Goal: Communication & Community: Answer question/provide support

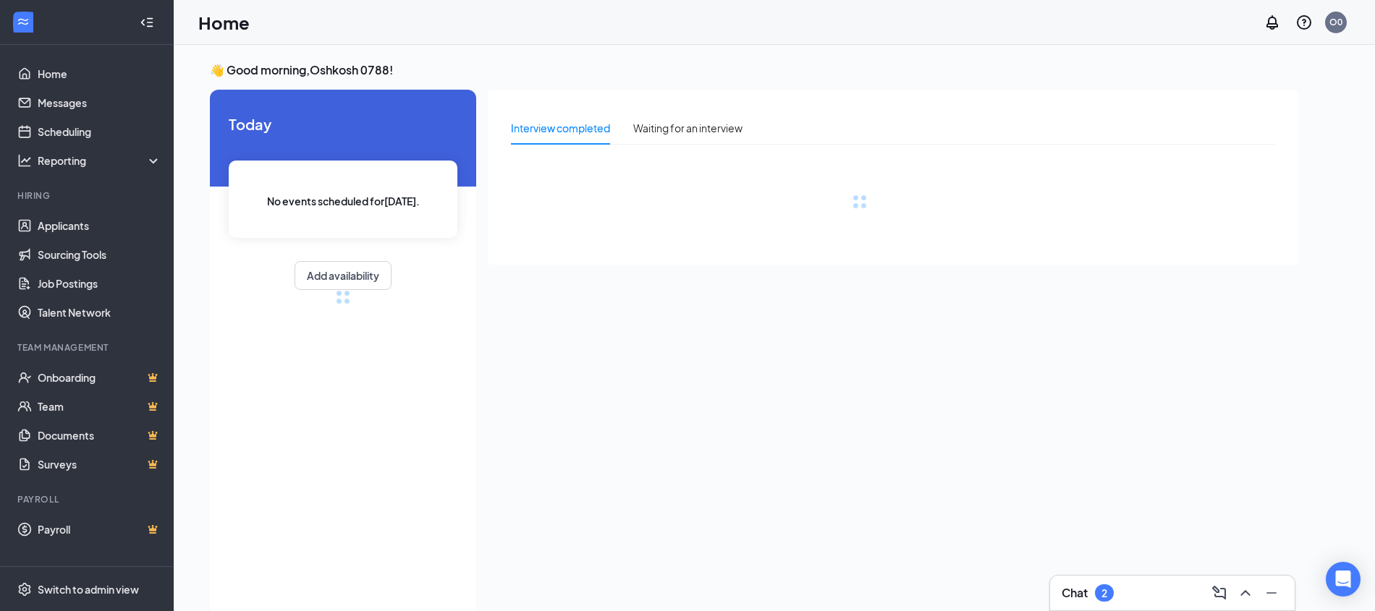
click at [1130, 593] on div "Chat 2" at bounding box center [1172, 593] width 221 height 23
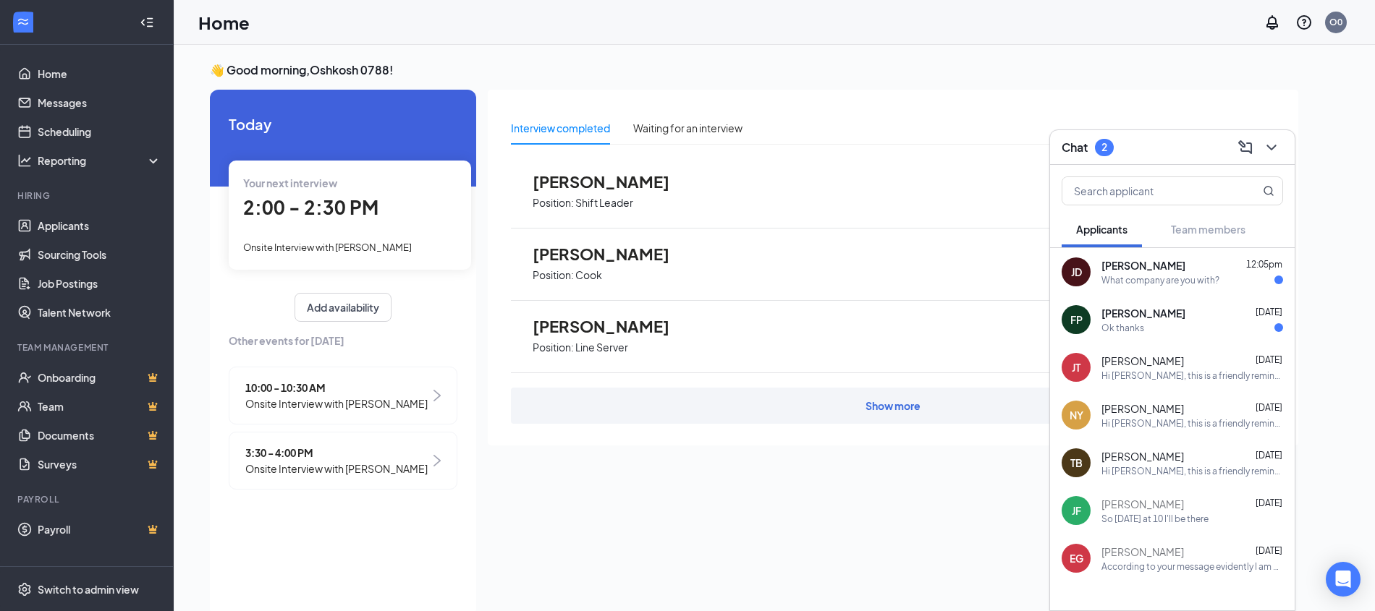
click at [1167, 270] on div "Jerilynn Davis 12:05pm" at bounding box center [1192, 265] width 182 height 14
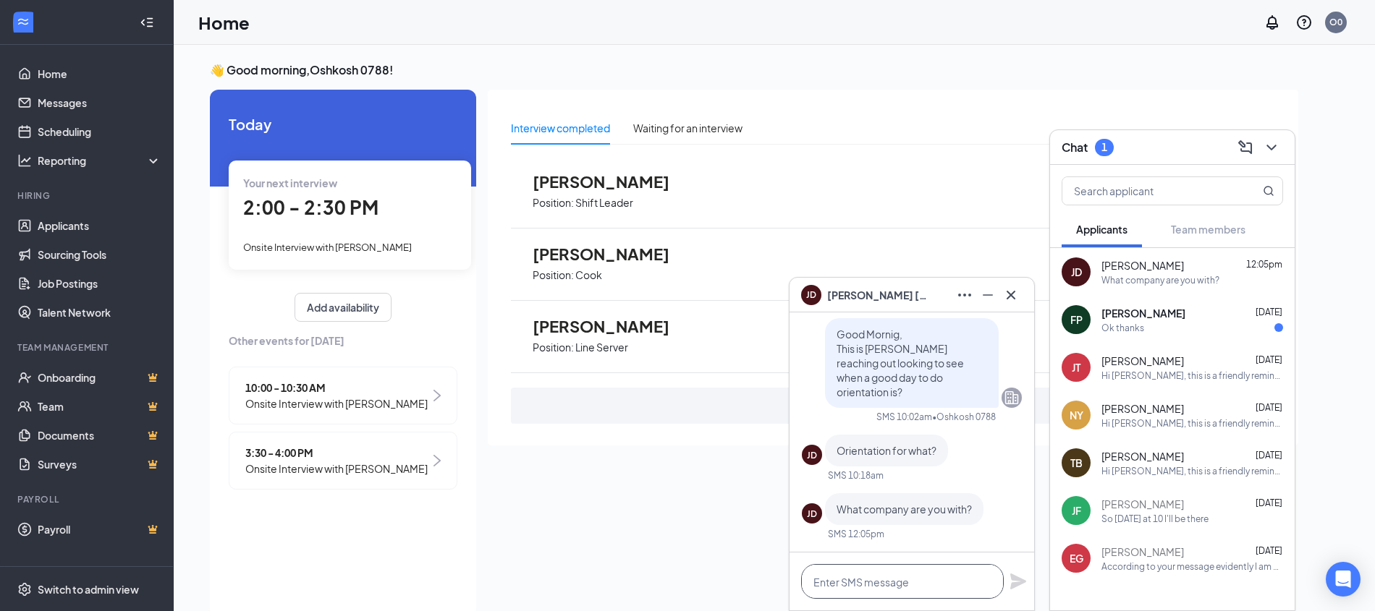
click at [894, 577] on textarea at bounding box center [902, 581] width 203 height 35
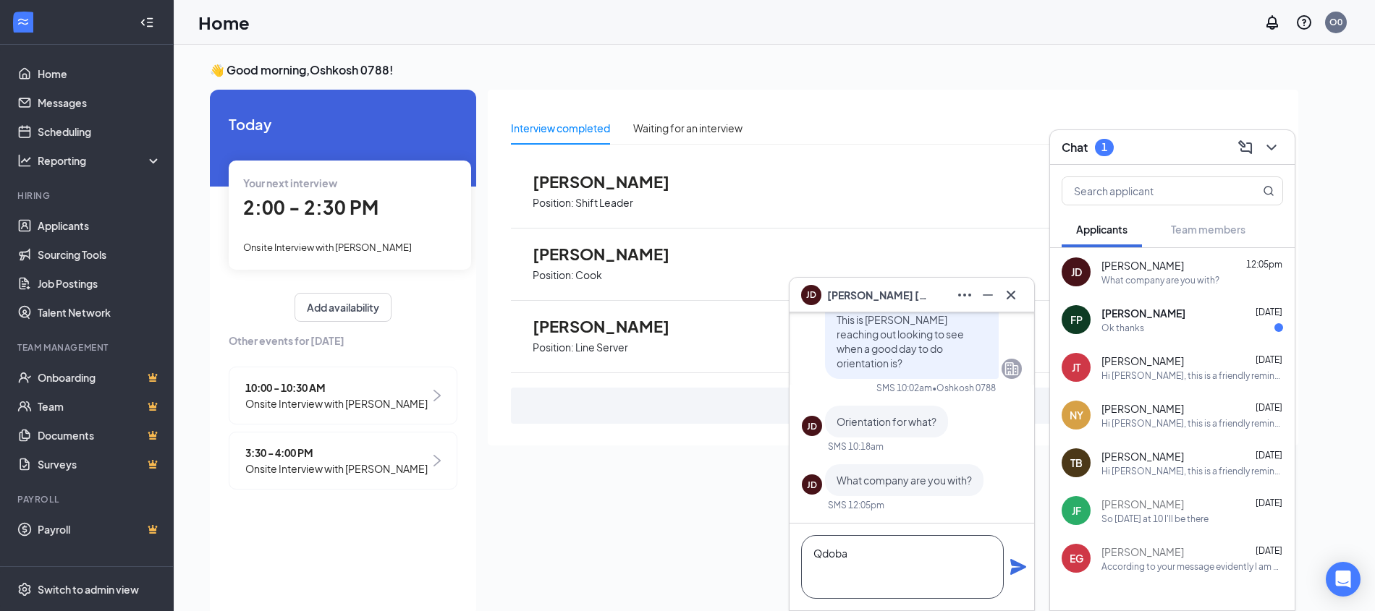
type textarea "Qdoba"
click at [1019, 567] on icon "Plane" at bounding box center [1018, 567] width 16 height 16
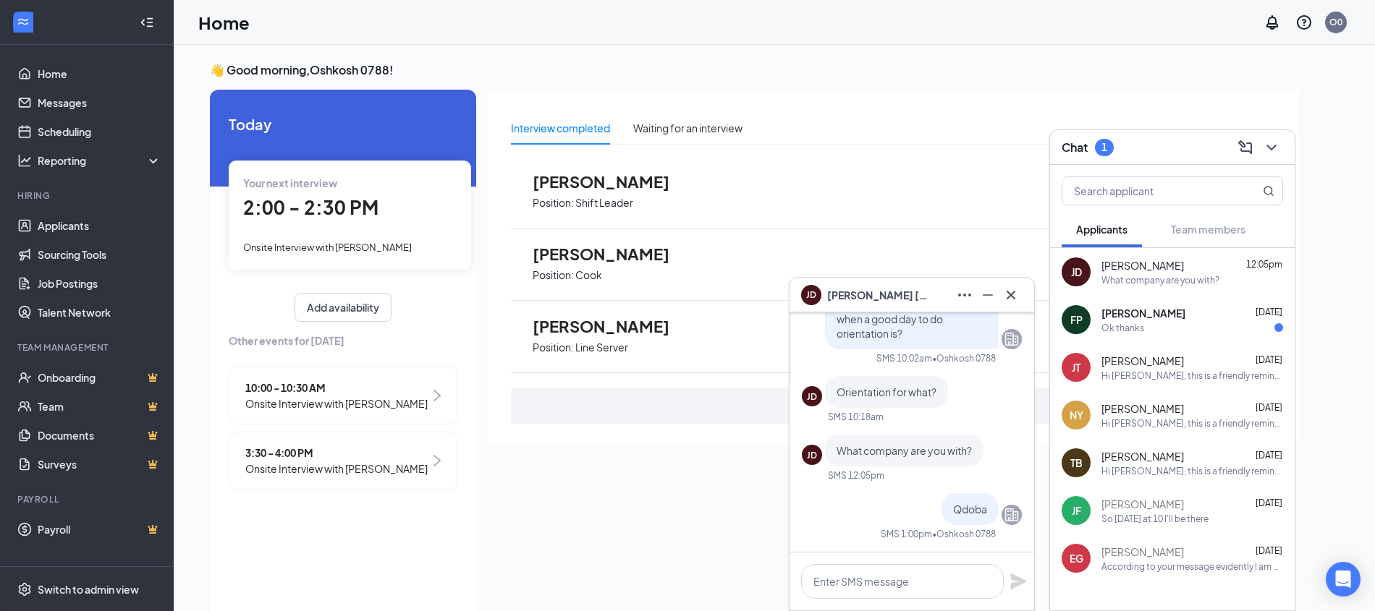
scroll to position [0, 0]
click at [611, 476] on div "Interview completed Waiting for an interview Heidi Smithe Position: Shift Leade…" at bounding box center [893, 349] width 810 height 519
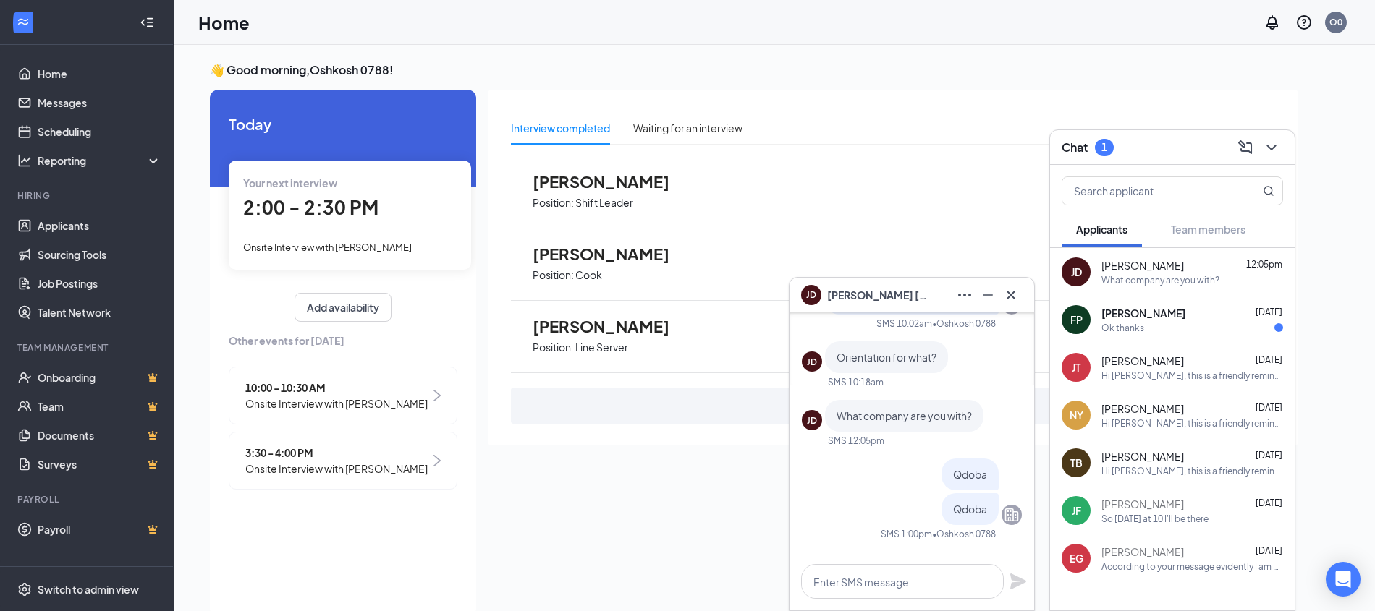
click at [1195, 332] on div "Ok thanks" at bounding box center [1192, 328] width 182 height 12
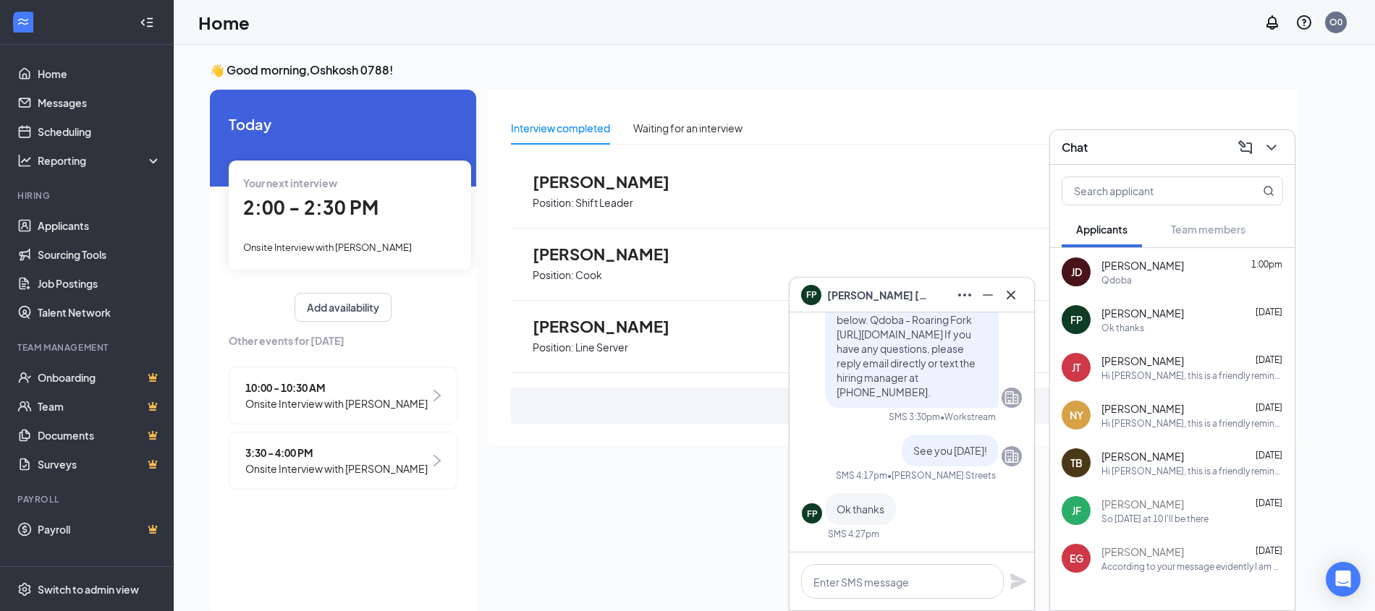
click at [1174, 387] on div "JT Jacqueline Torres-Gladney Aug 21 Hi Jacqueline Torres-Gladney, this is a fri…" at bounding box center [1172, 368] width 245 height 48
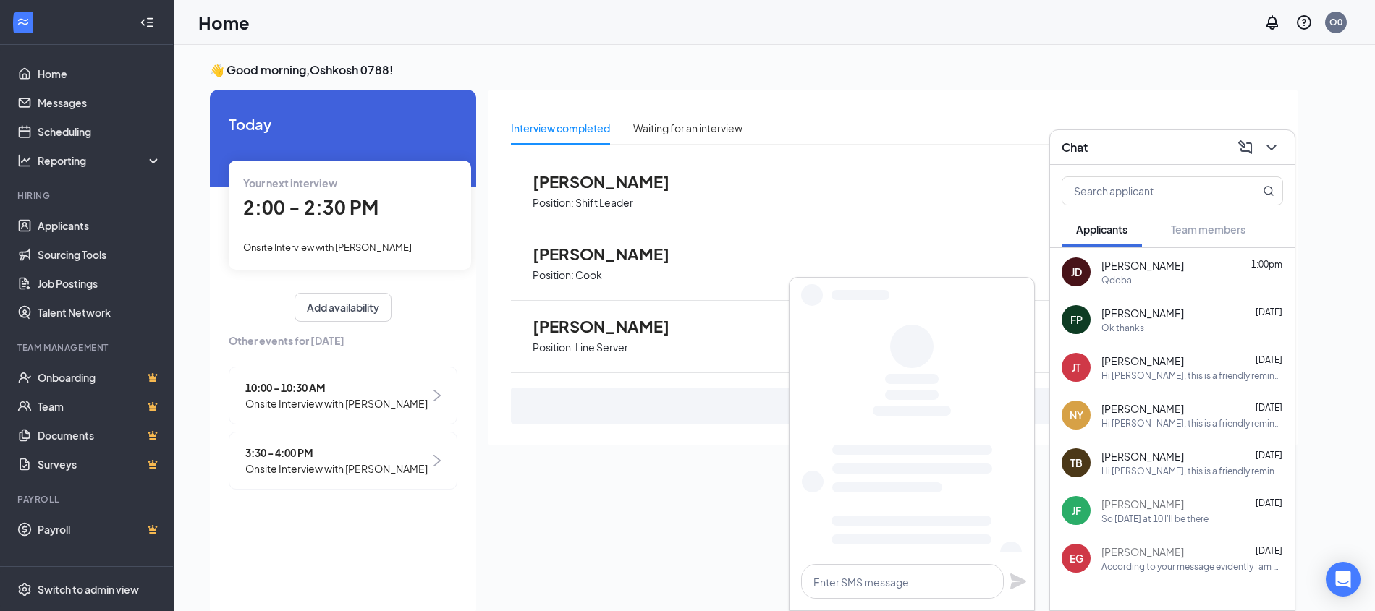
click at [1144, 323] on div "Ok thanks" at bounding box center [1192, 328] width 182 height 12
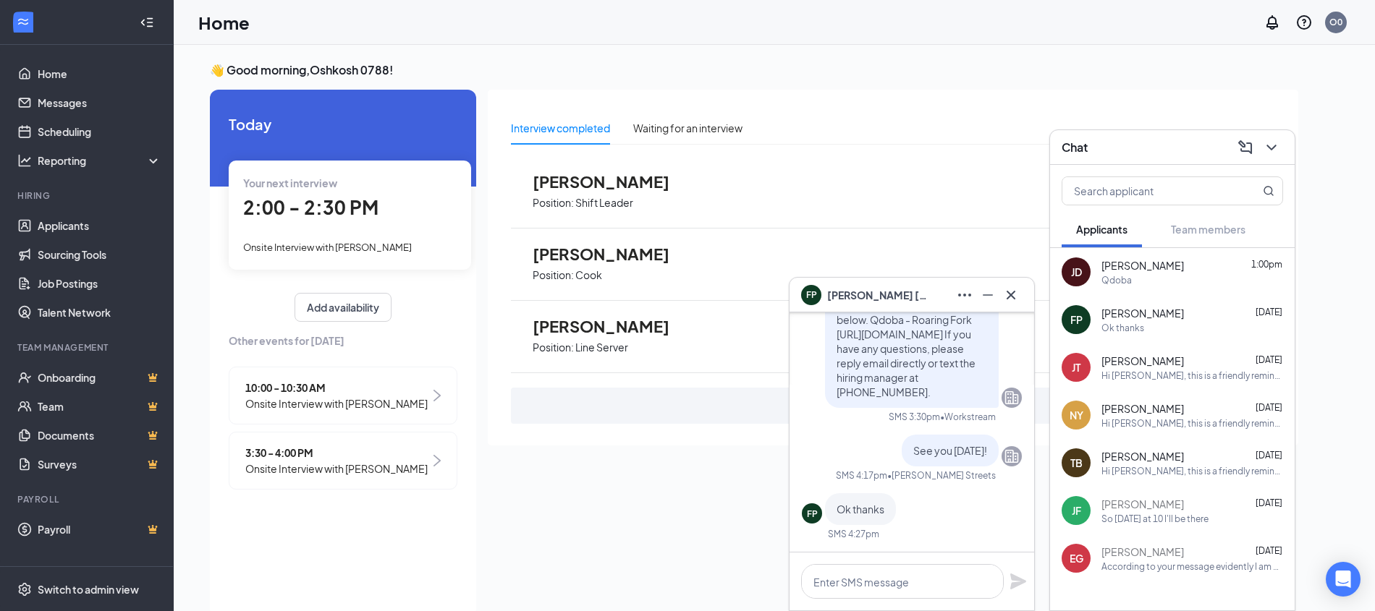
scroll to position [30, 0]
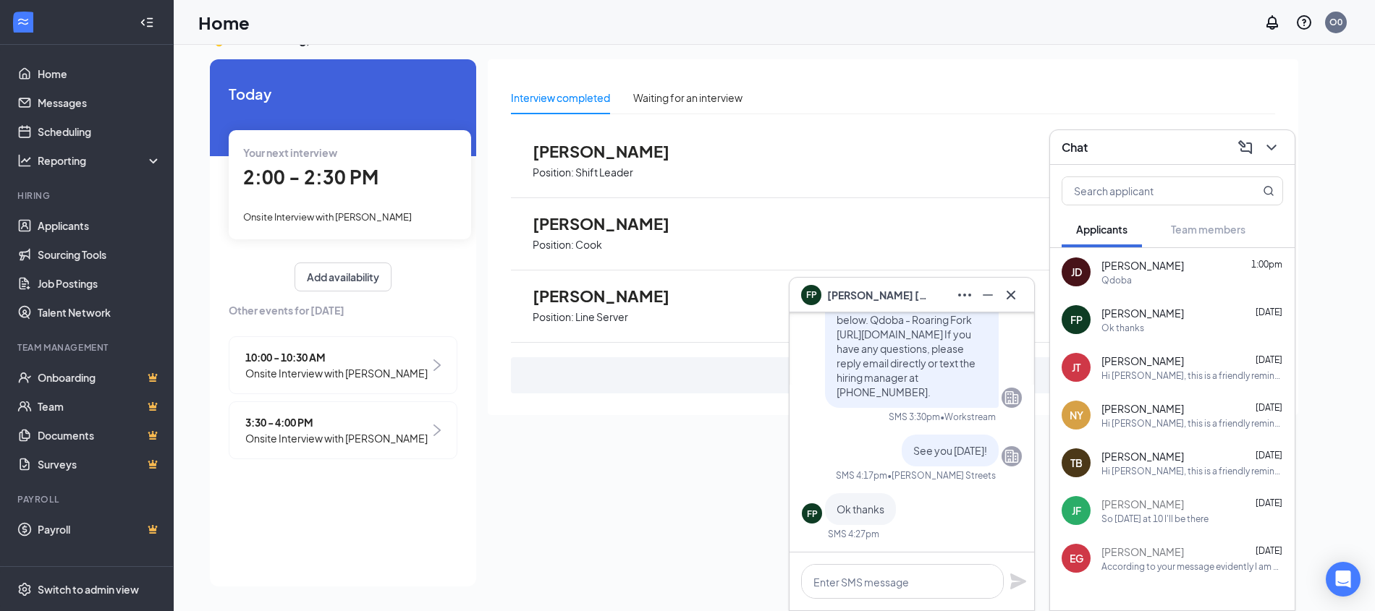
click at [619, 477] on div "Interview completed Waiting for an interview Heidi Smithe Position: Shift Leade…" at bounding box center [893, 318] width 810 height 519
click at [334, 274] on button "Add availability" at bounding box center [343, 277] width 97 height 29
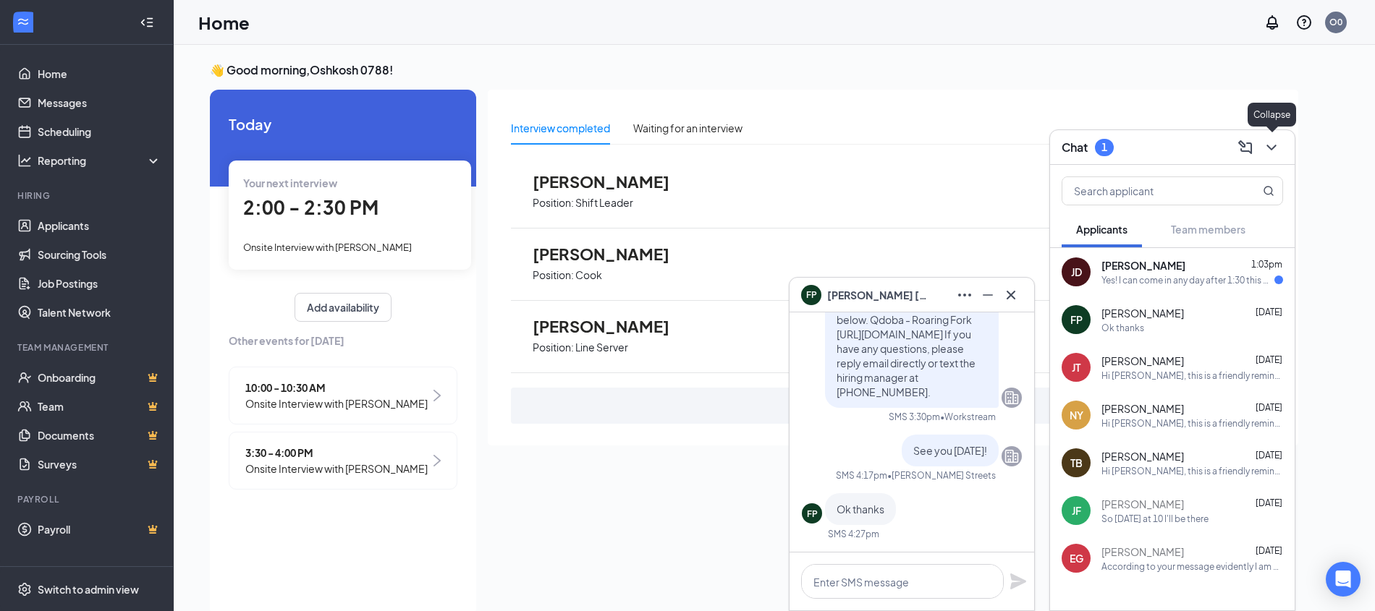
click at [1270, 145] on icon "ChevronDown" at bounding box center [1271, 147] width 17 height 17
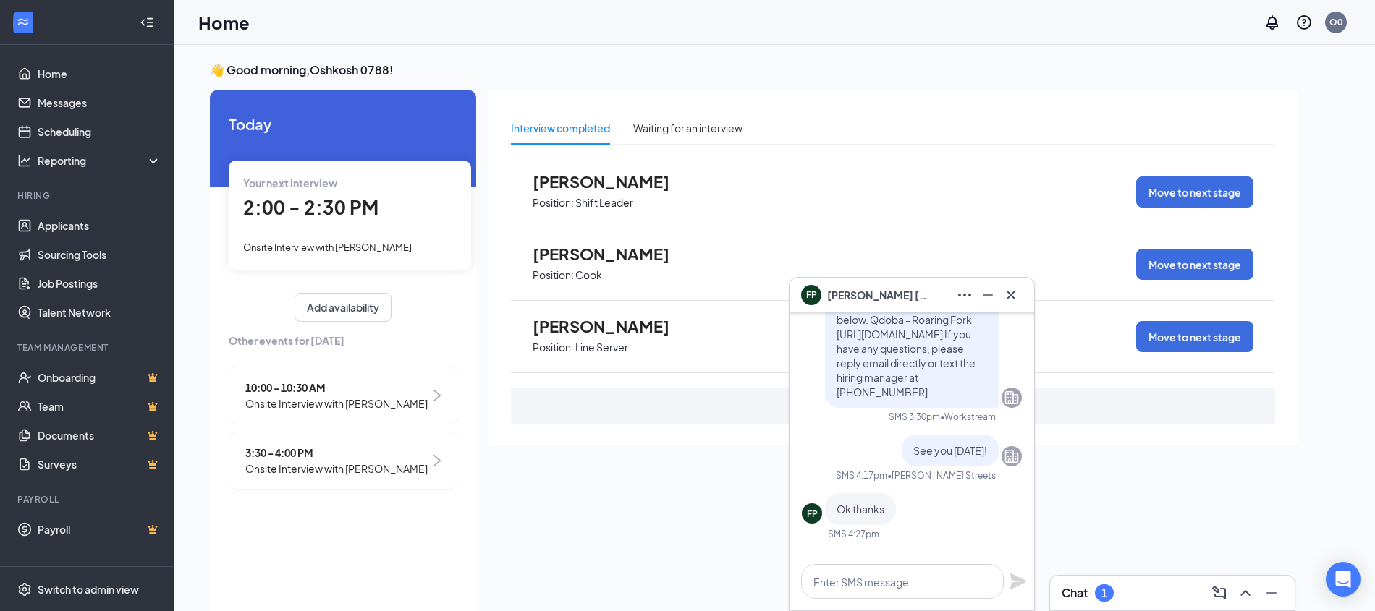
scroll to position [30, 0]
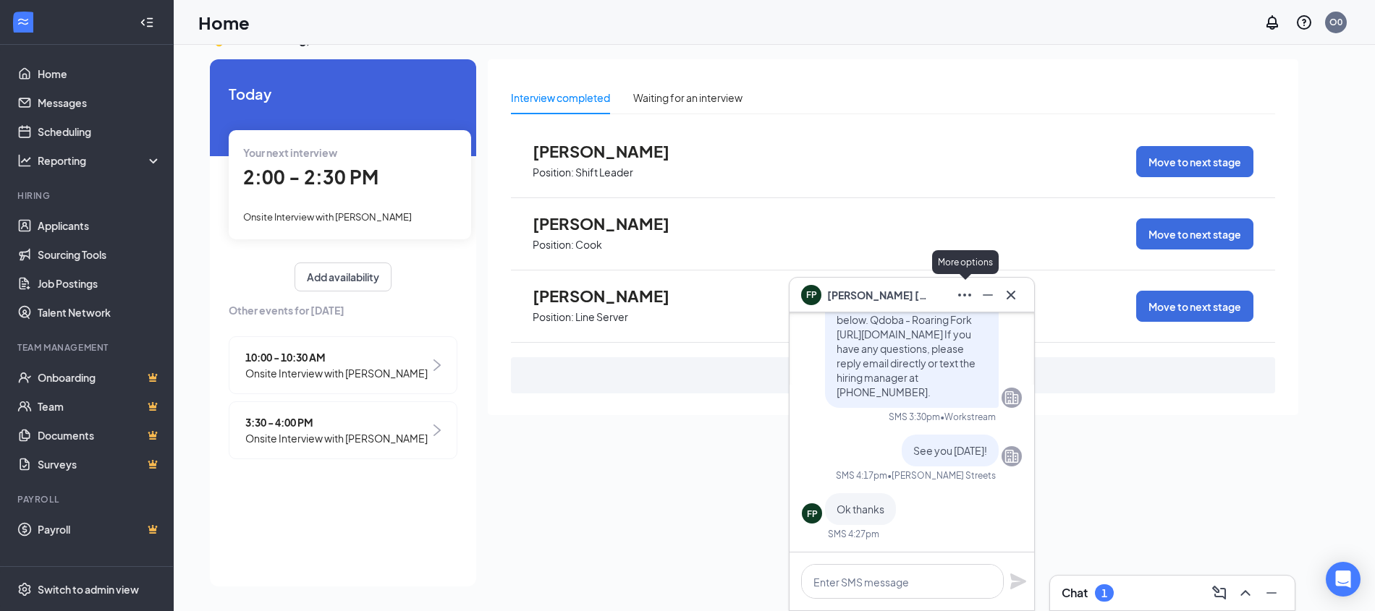
click at [966, 291] on icon "Ellipses" at bounding box center [964, 295] width 17 height 17
click at [985, 292] on icon "Minimize" at bounding box center [987, 295] width 17 height 17
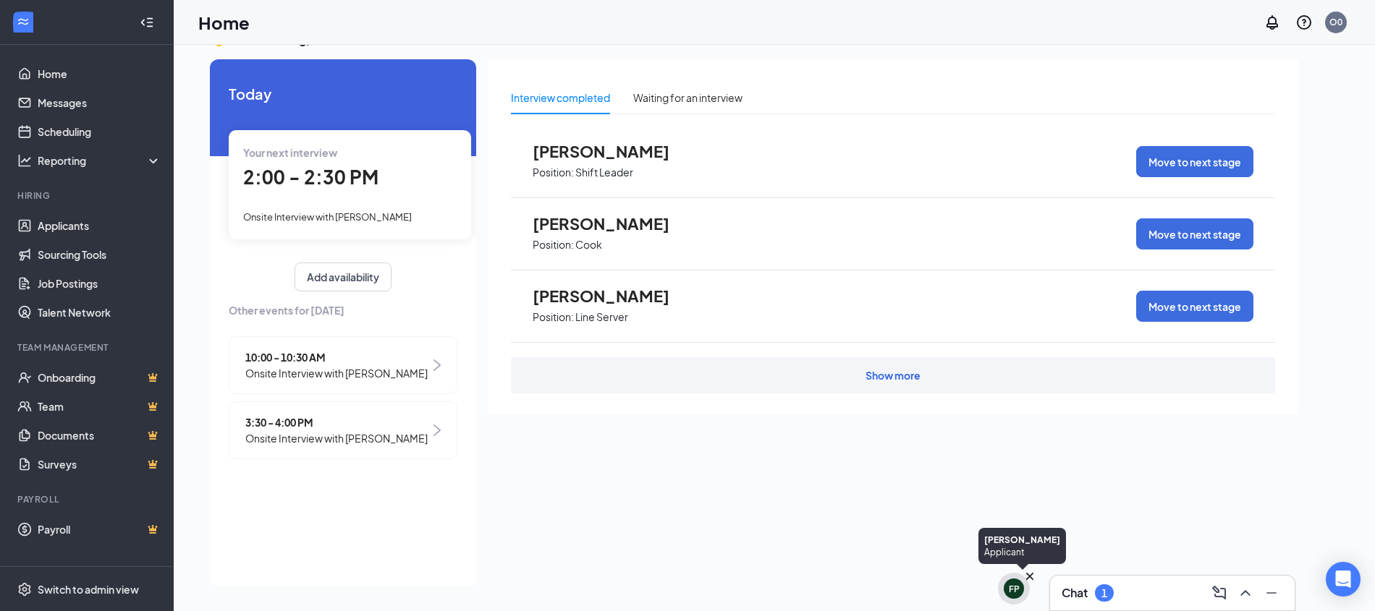
click at [1004, 589] on div "FP" at bounding box center [1014, 589] width 20 height 20
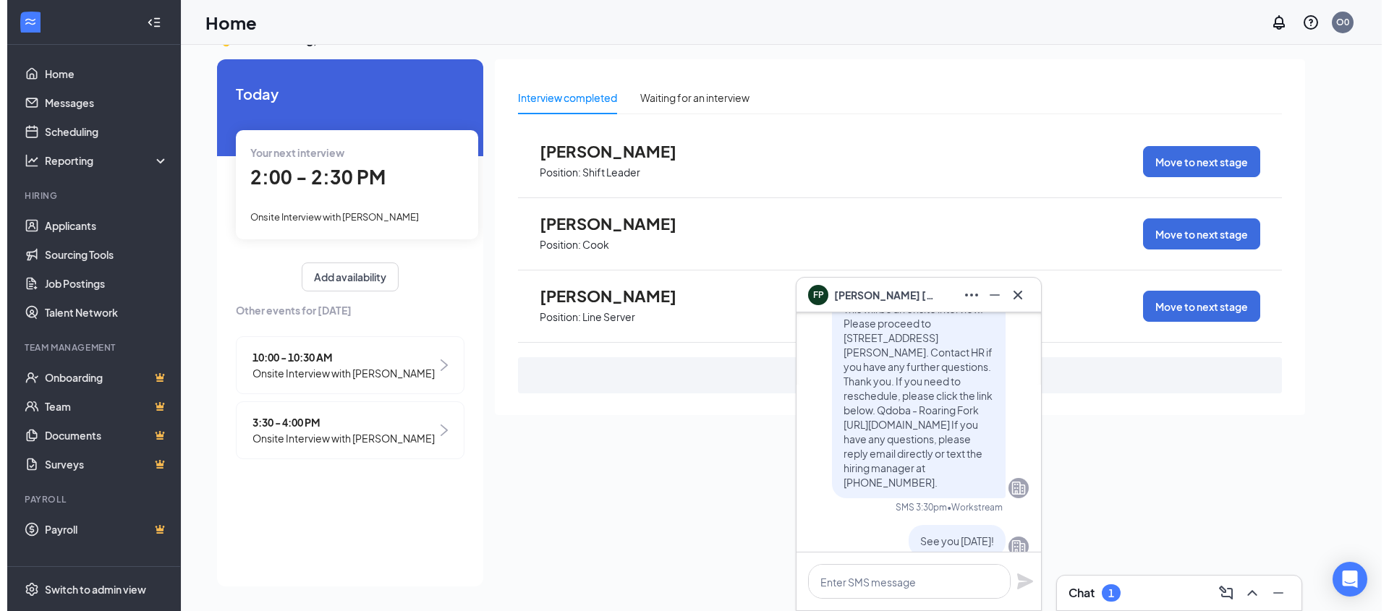
scroll to position [0, 0]
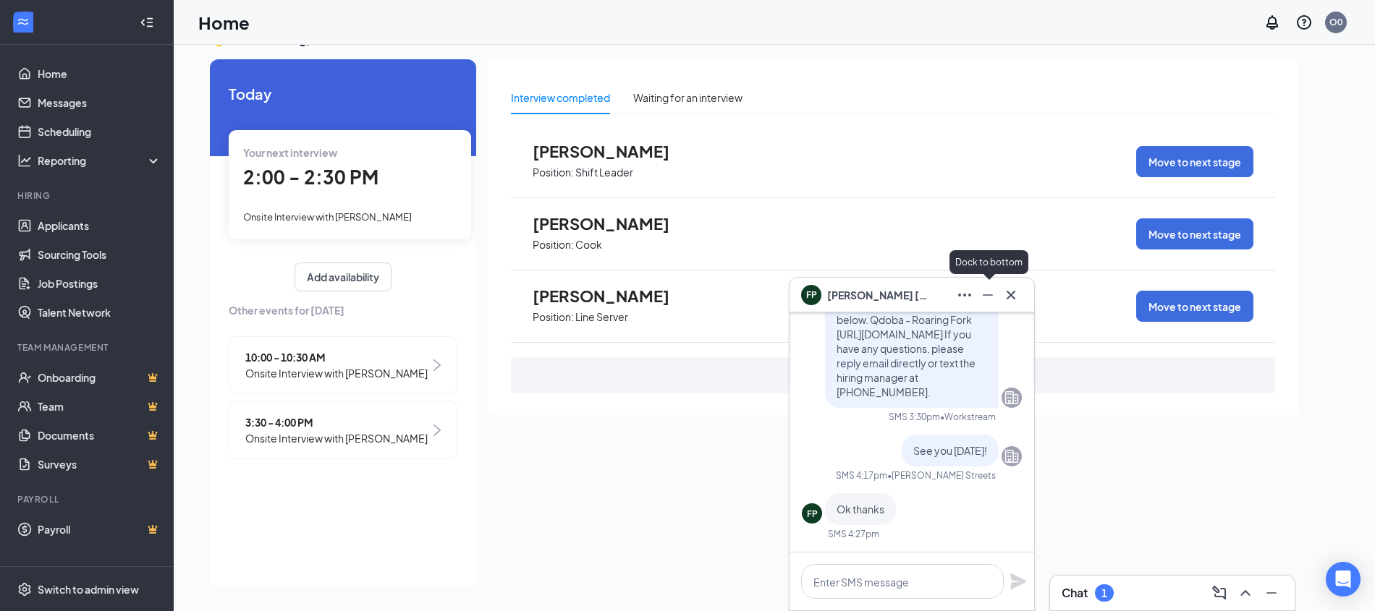
click at [987, 295] on icon "Minimize" at bounding box center [987, 295] width 17 height 17
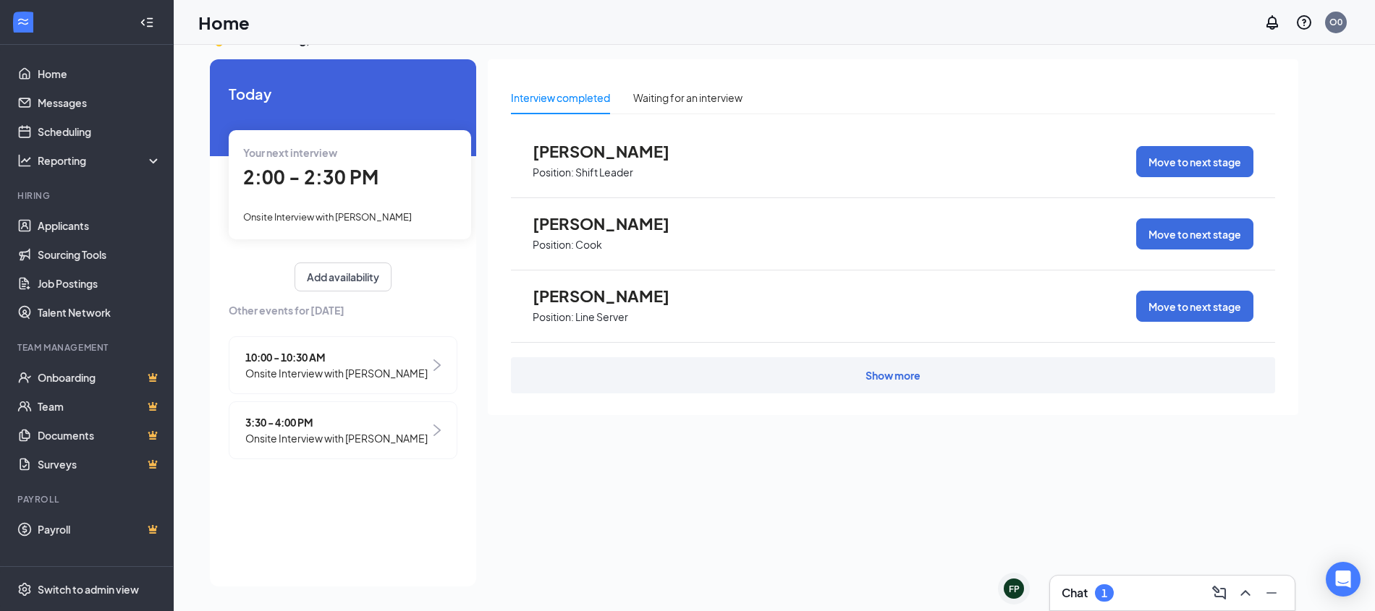
click at [344, 199] on div "Your next interview 2:00 - 2:30 PM Onsite Interview with [PERSON_NAME]" at bounding box center [350, 184] width 242 height 109
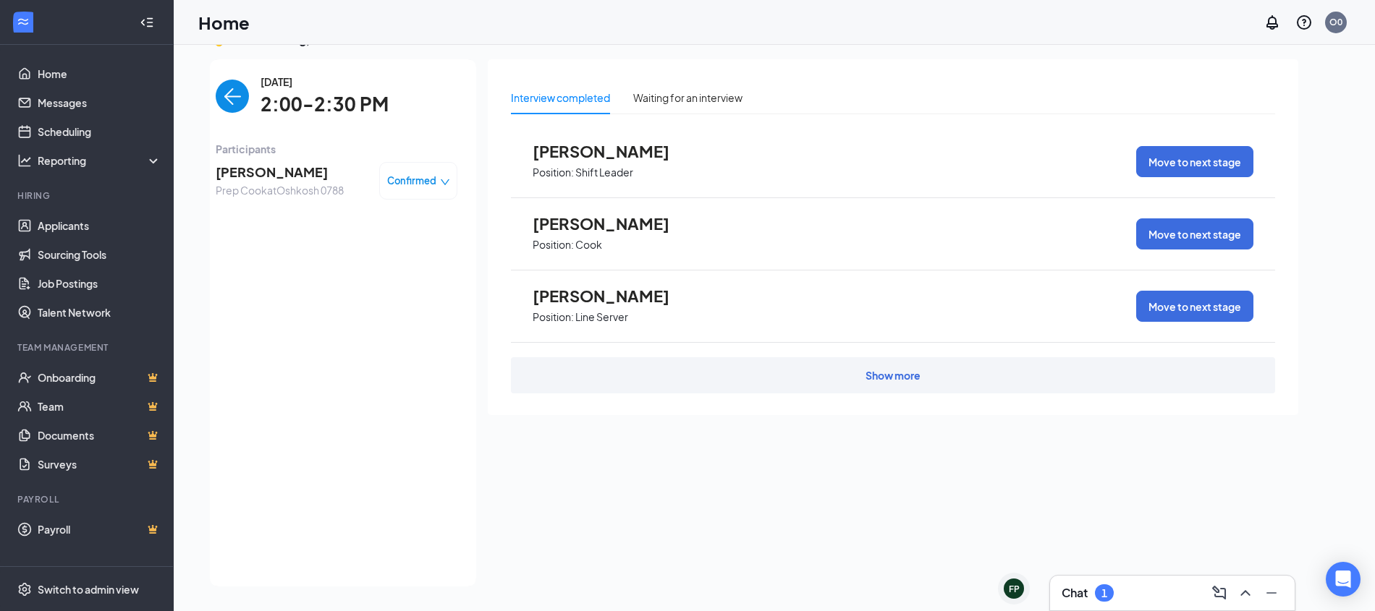
click at [300, 171] on span "[PERSON_NAME]" at bounding box center [280, 172] width 128 height 20
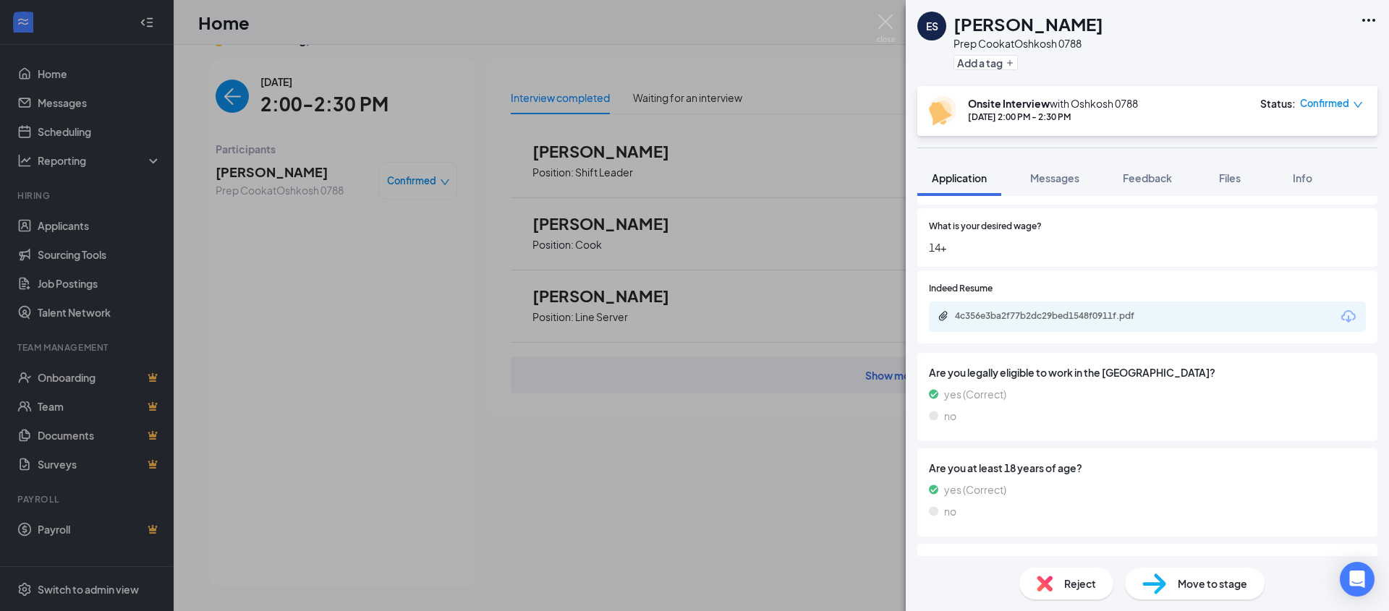
scroll to position [1021, 0]
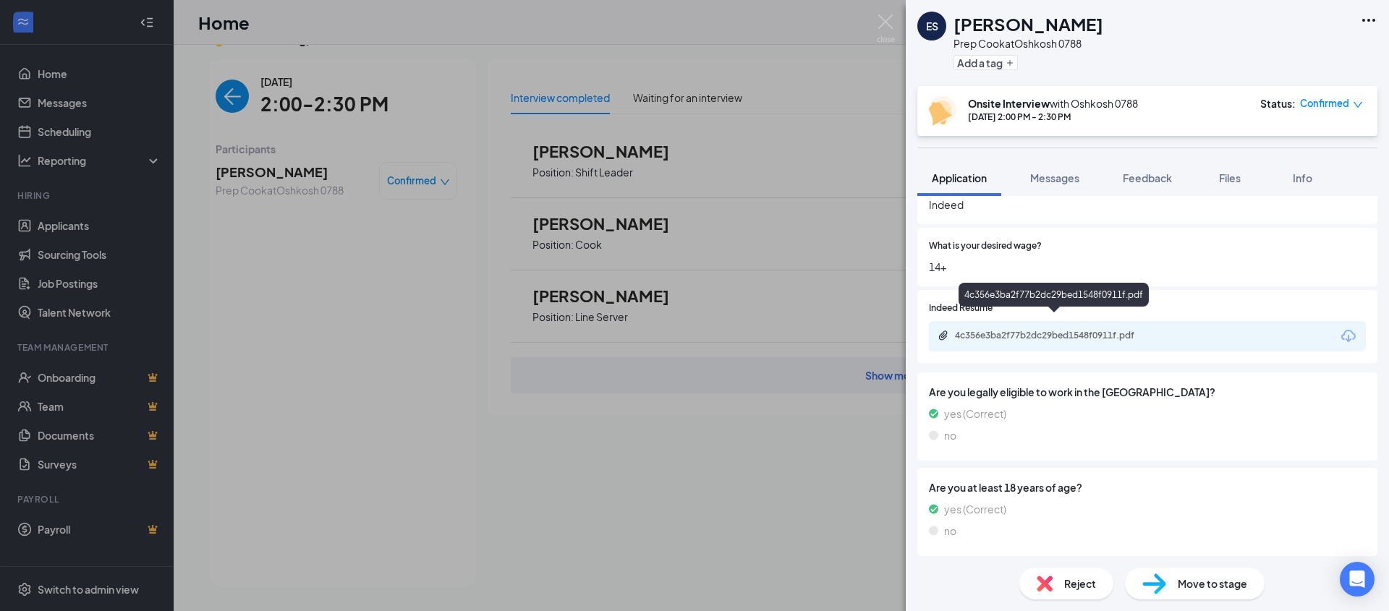
click at [997, 330] on div "4c356e3ba2f77b2dc29bed1548f0911f.pdf" at bounding box center [1056, 336] width 203 height 12
click at [334, 360] on div "ES [PERSON_NAME] [PERSON_NAME] at [GEOGRAPHIC_DATA] 0788 Add a tag Onsite Inter…" at bounding box center [694, 305] width 1389 height 611
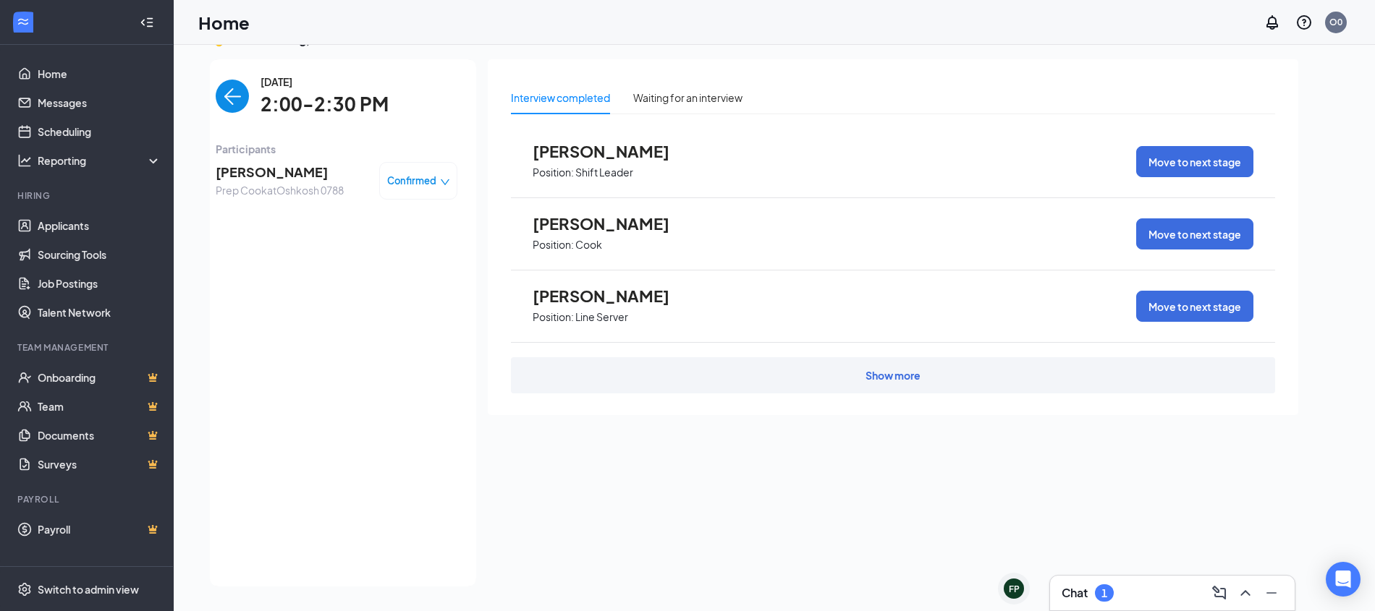
click at [224, 96] on img "back-button" at bounding box center [232, 96] width 33 height 33
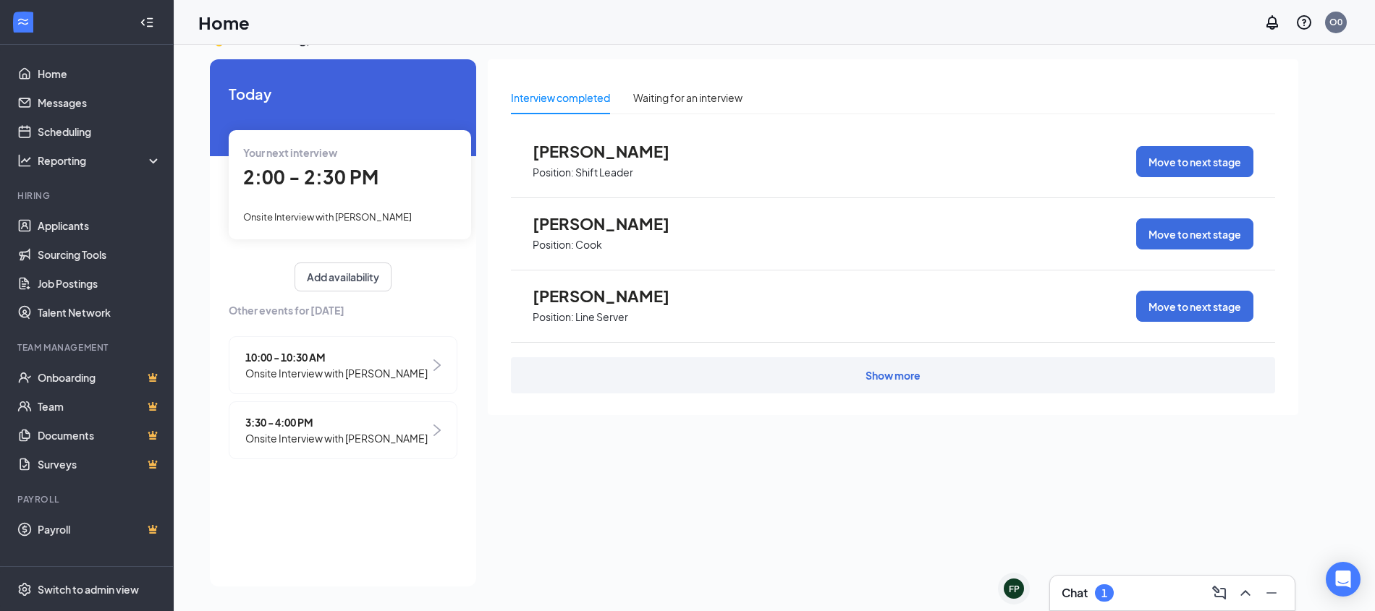
click at [369, 431] on span "Onsite Interview with [PERSON_NAME]" at bounding box center [336, 439] width 182 height 16
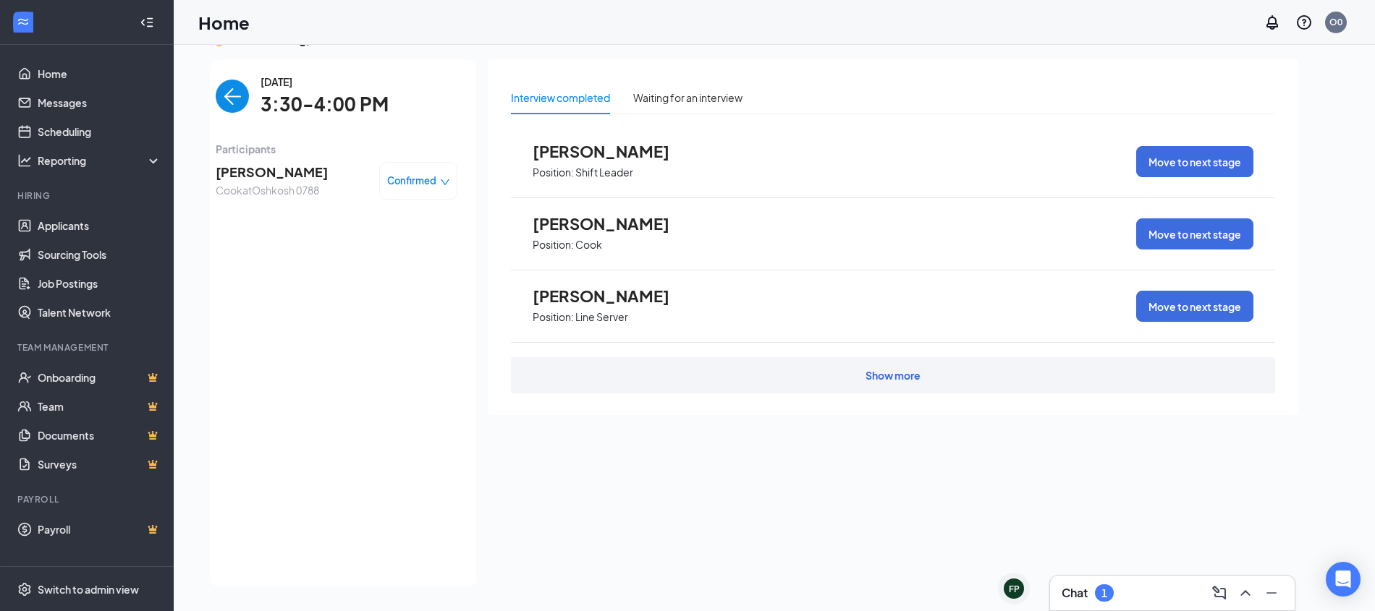
click at [250, 174] on span "[PERSON_NAME]" at bounding box center [272, 172] width 112 height 20
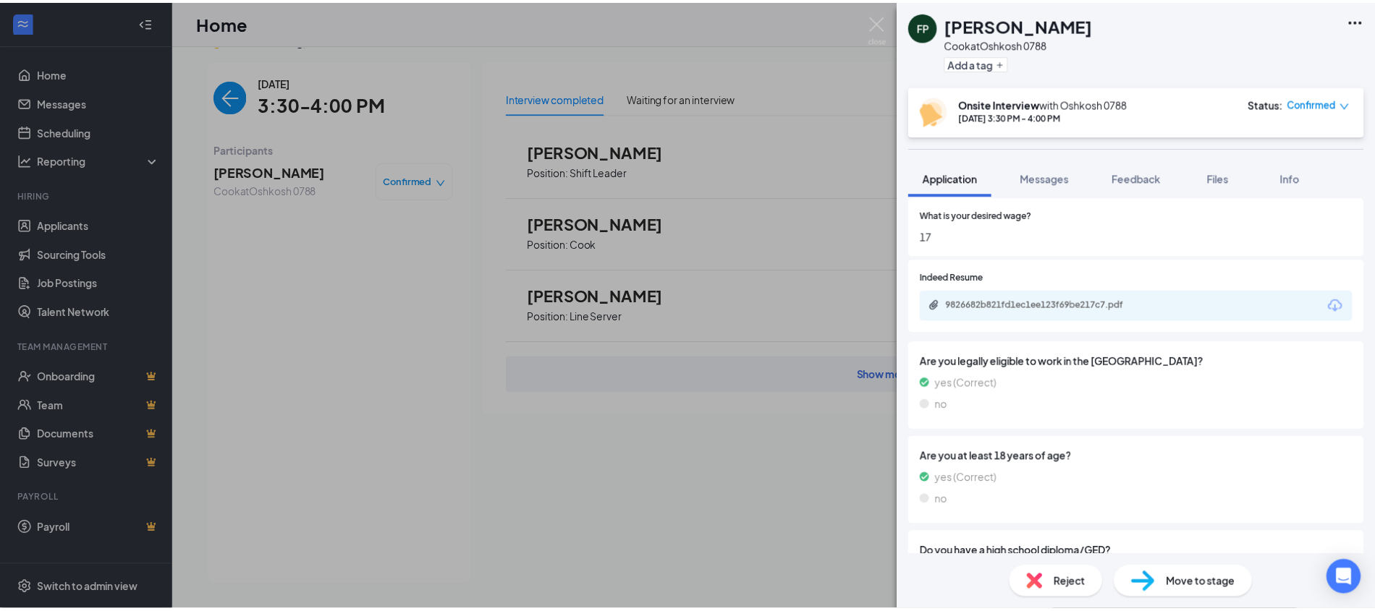
scroll to position [1062, 0]
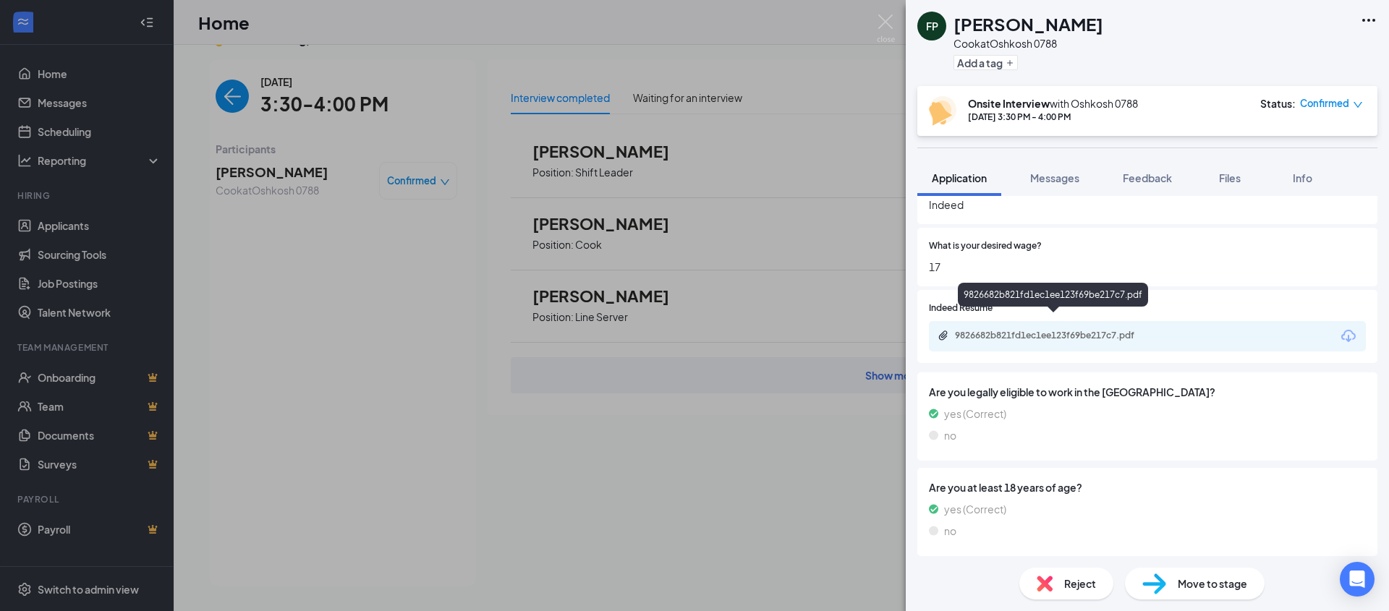
click at [1096, 330] on div "9826682b821fd1ec1ee123f69be217c7.pdf" at bounding box center [1056, 336] width 203 height 12
click at [886, 460] on div "FP [PERSON_NAME] at [GEOGRAPHIC_DATA] 0788 Add a tag Onsite Interview with [PER…" at bounding box center [694, 305] width 1389 height 611
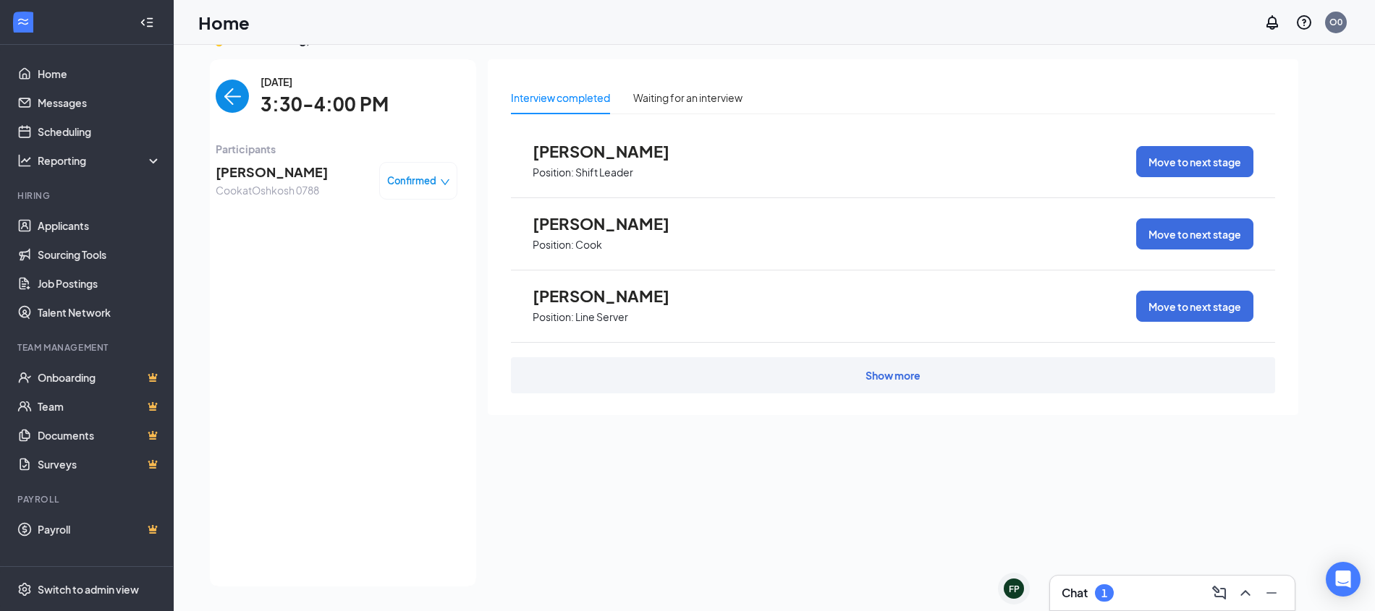
click at [923, 387] on div "Show more" at bounding box center [893, 375] width 764 height 36
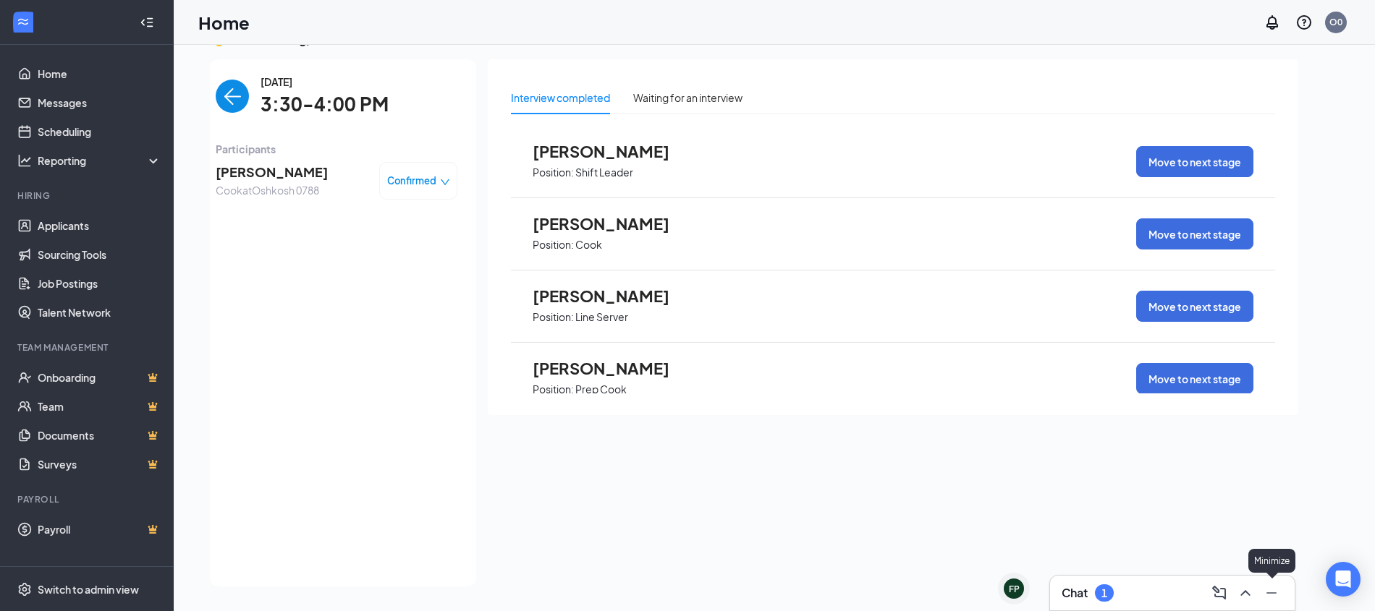
click at [1270, 595] on icon "Minimize" at bounding box center [1271, 593] width 17 height 17
click at [1354, 539] on button at bounding box center [1343, 530] width 35 height 35
click at [1250, 598] on icon "ChevronUp" at bounding box center [1245, 593] width 17 height 17
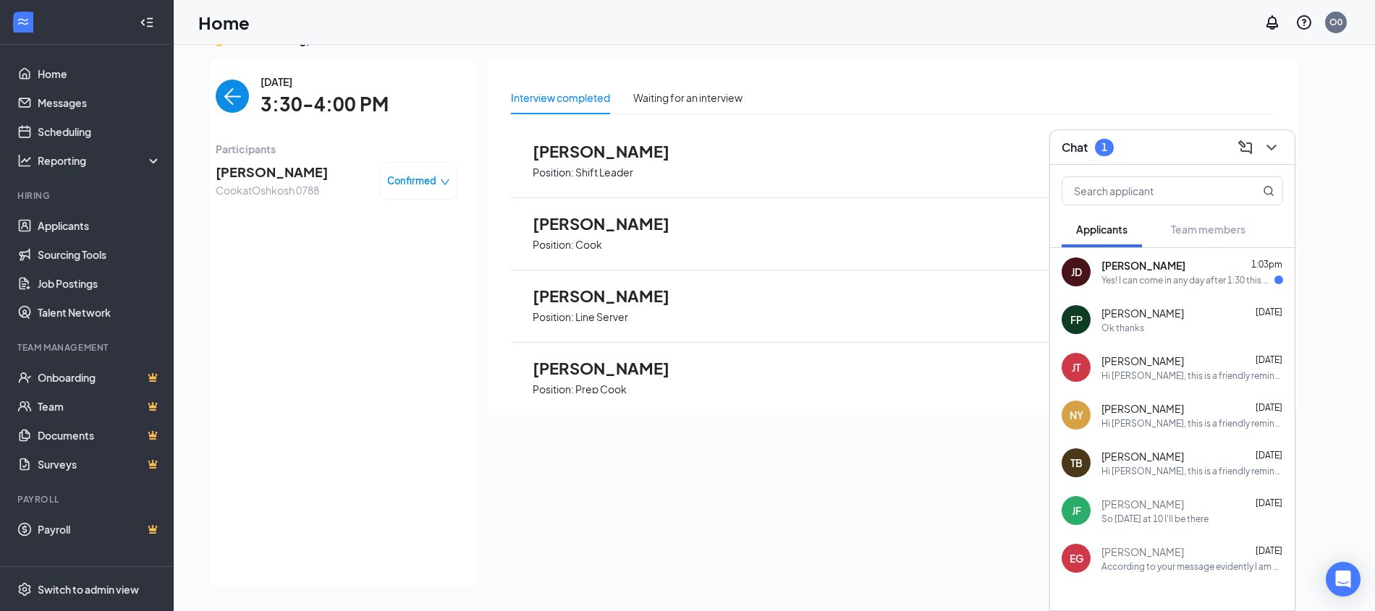
click at [1115, 281] on div "Yes! I can come in any day after 1:30 this week!" at bounding box center [1187, 280] width 173 height 12
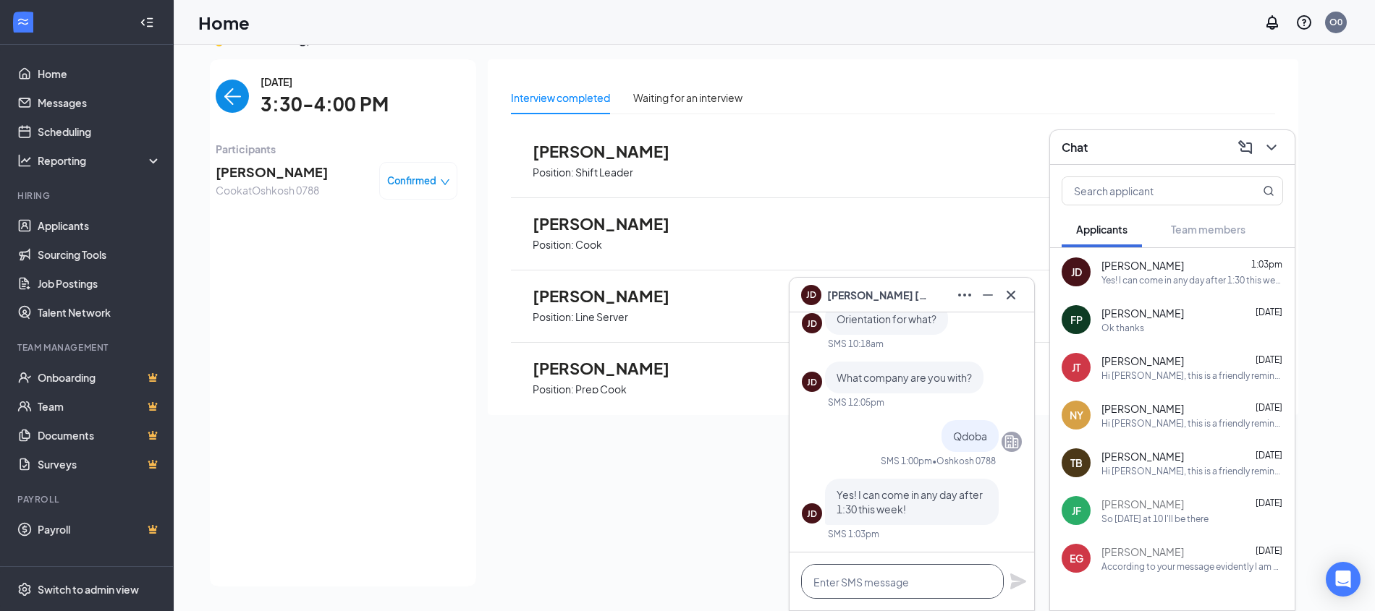
click at [898, 581] on textarea at bounding box center [902, 581] width 203 height 35
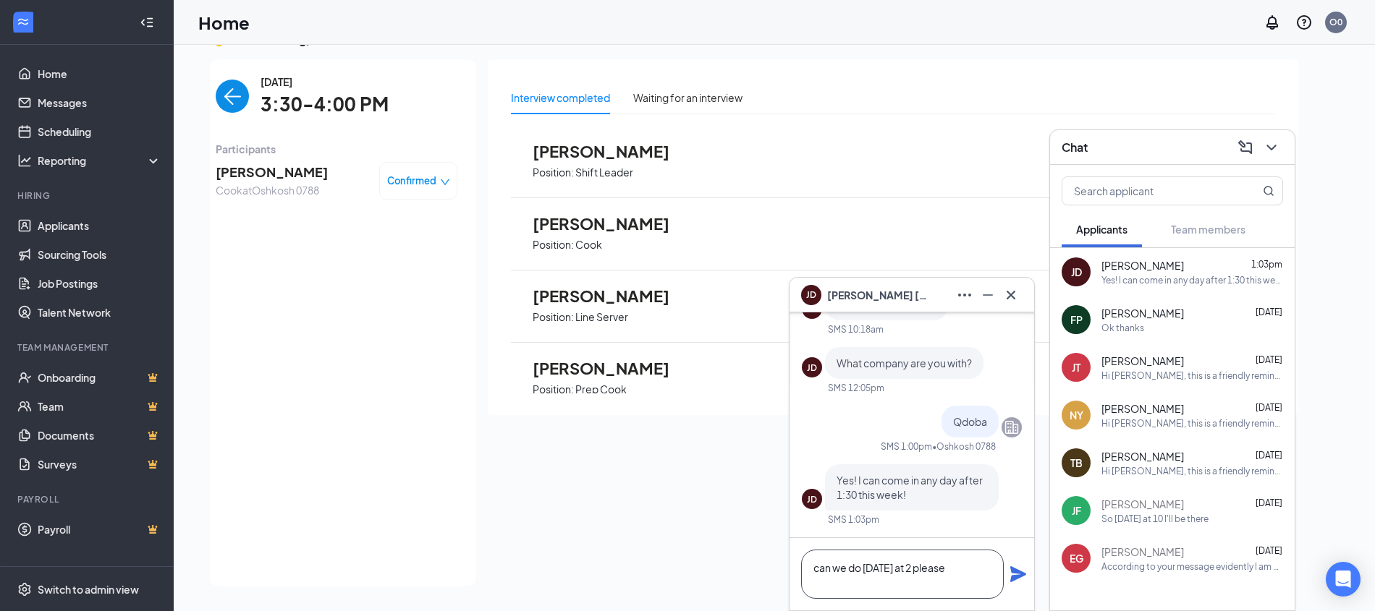
type textarea "can we do [DATE] at 2 please"
click at [1016, 576] on icon "Plane" at bounding box center [1018, 575] width 16 height 16
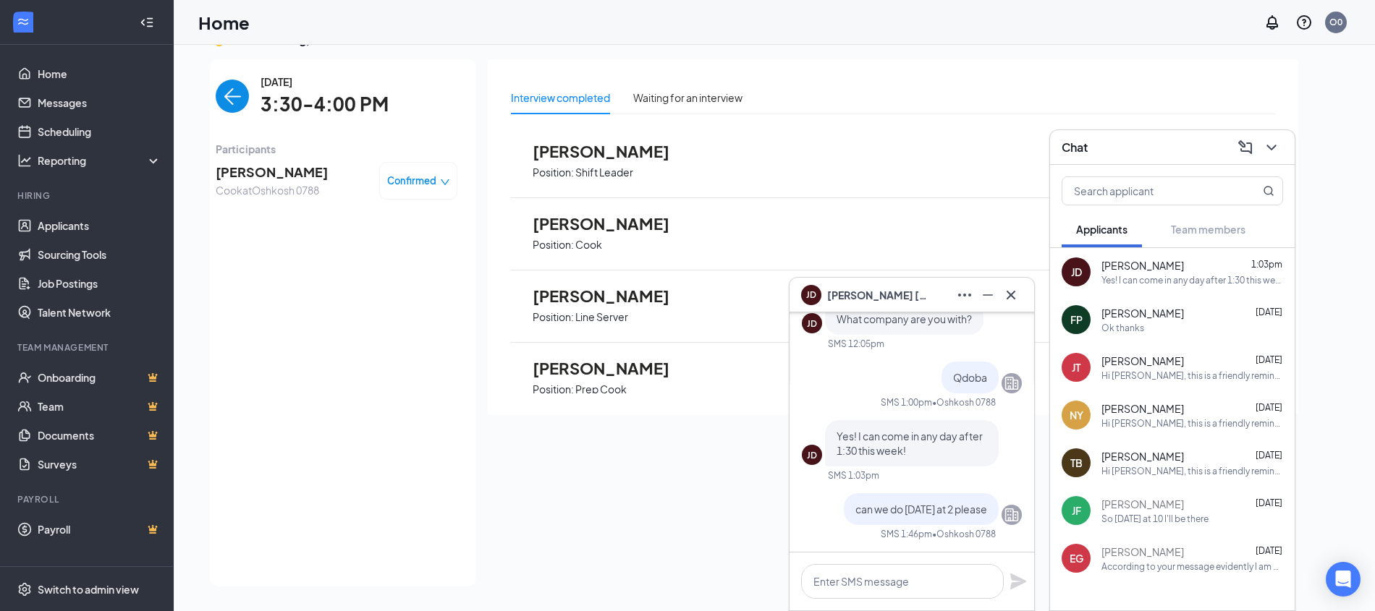
scroll to position [0, 0]
